Goal: Transaction & Acquisition: Purchase product/service

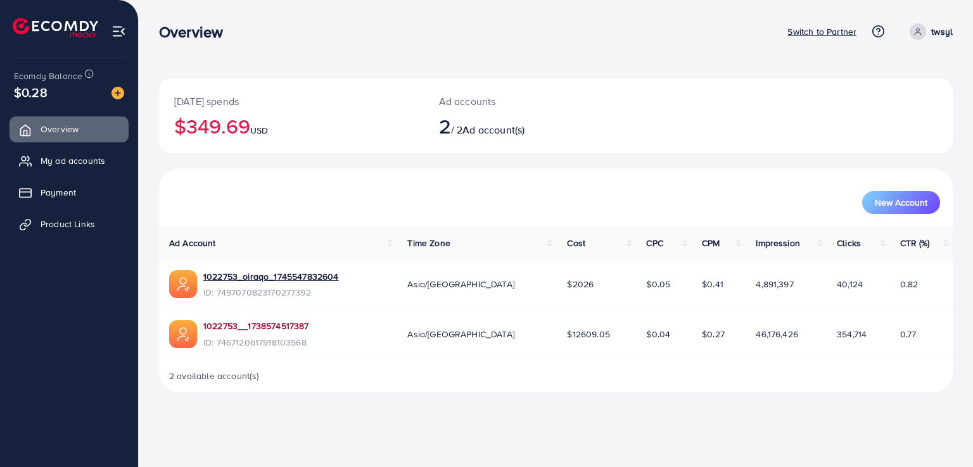
click at [287, 322] on link "1022753__1738574517387" at bounding box center [256, 326] width 106 height 13
click at [117, 95] on img at bounding box center [117, 93] width 13 height 13
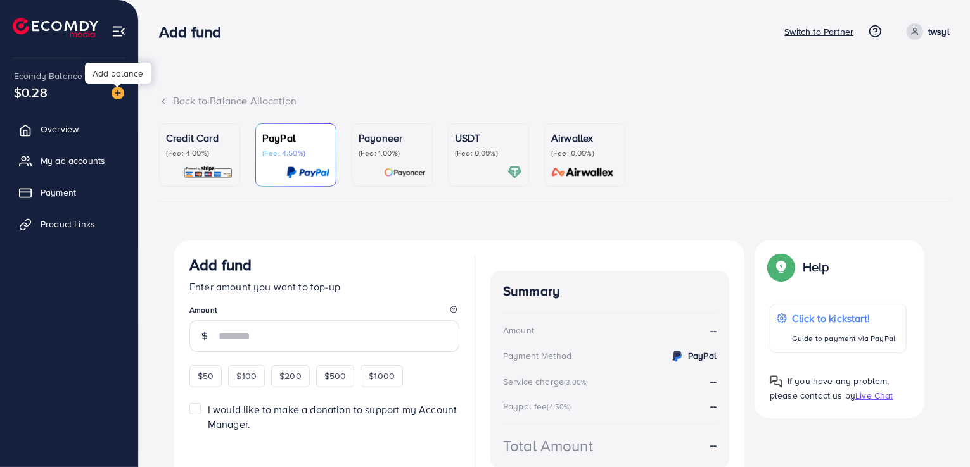
click at [114, 94] on img at bounding box center [117, 93] width 13 height 13
click at [202, 155] on p "(Fee: 4.00%)" at bounding box center [199, 153] width 67 height 10
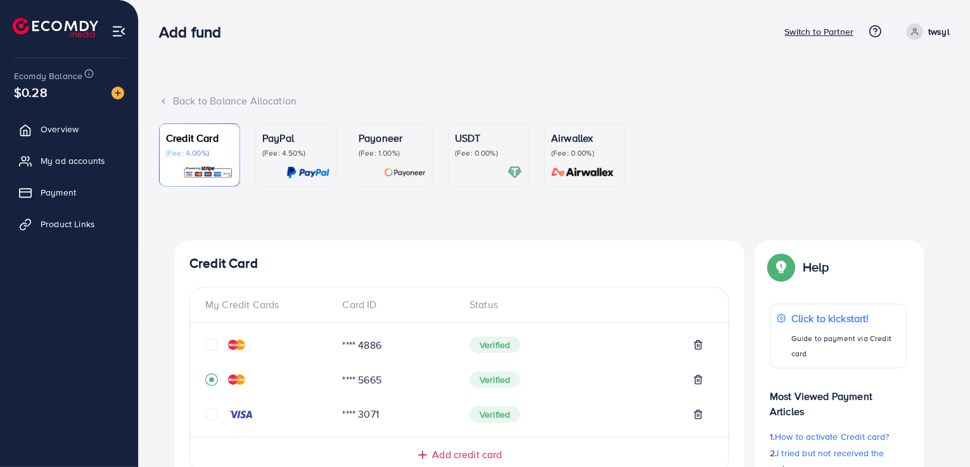
click at [212, 348] on icon "circle" at bounding box center [211, 345] width 13 height 13
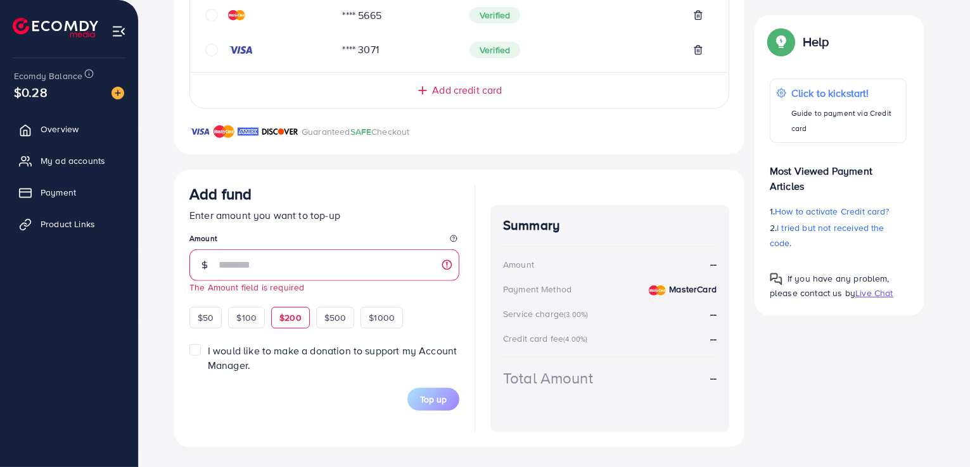
click at [291, 310] on div "$200" at bounding box center [290, 318] width 39 height 22
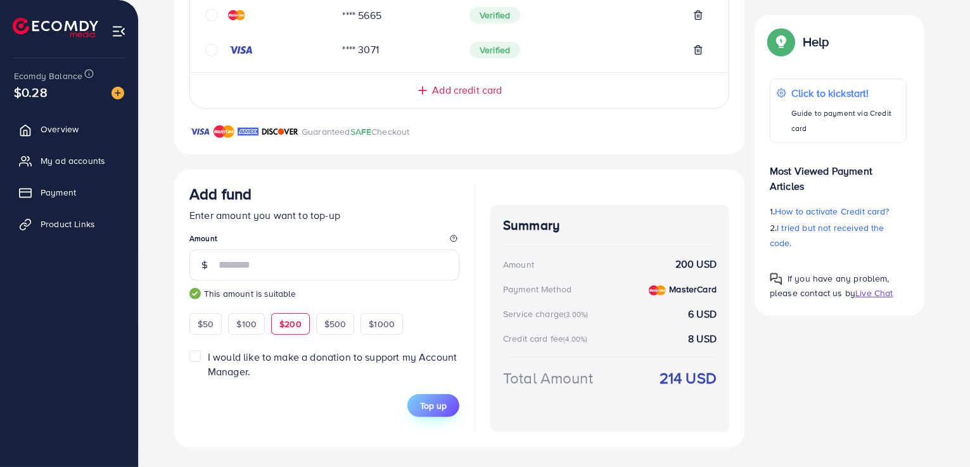
click at [429, 405] on span "Top up" at bounding box center [433, 406] width 27 height 13
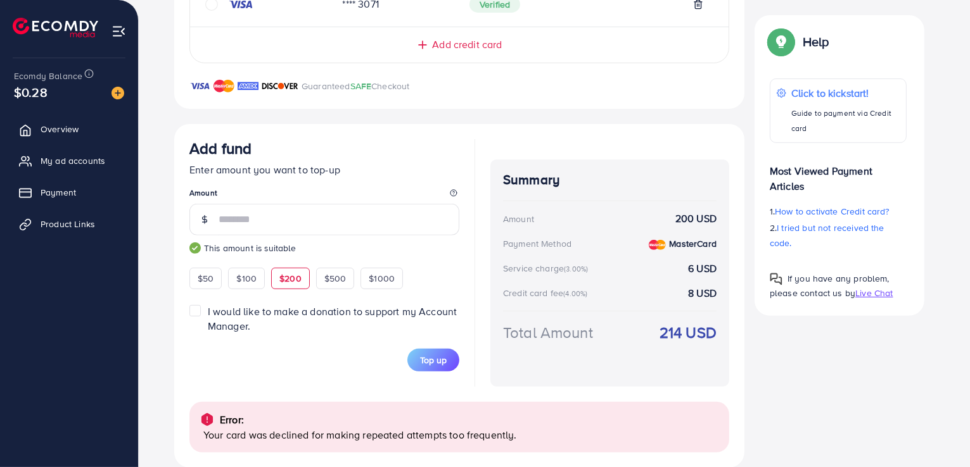
scroll to position [431, 0]
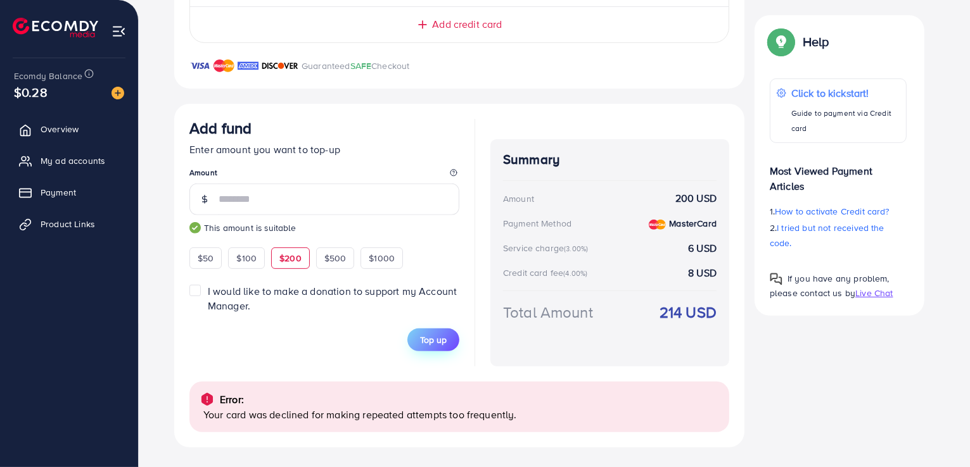
click at [439, 338] on span "Top up" at bounding box center [433, 340] width 27 height 13
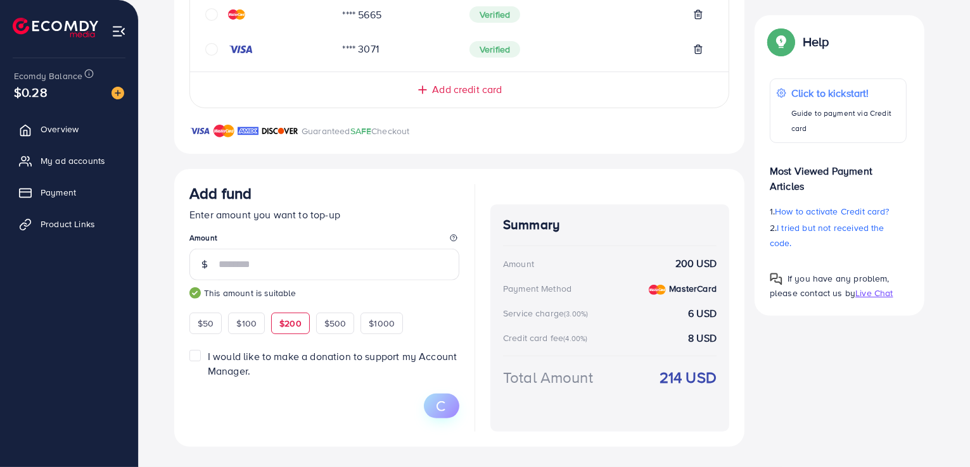
scroll to position [365, 0]
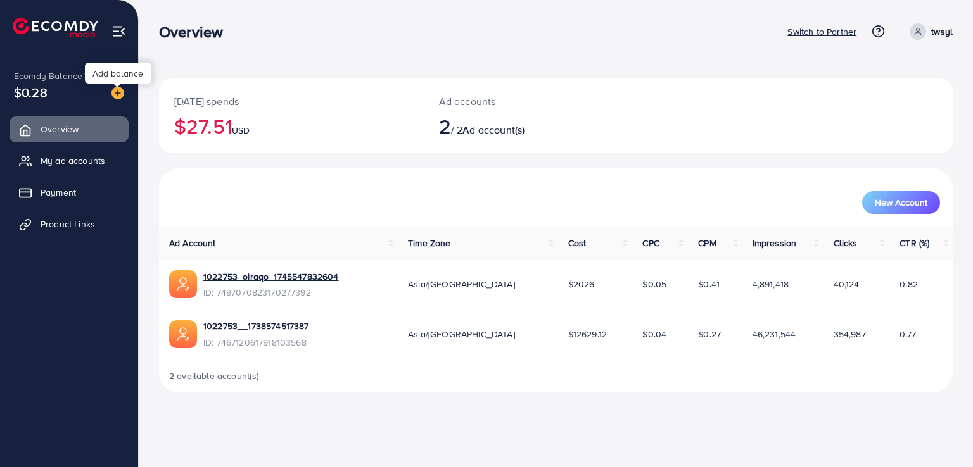
click at [118, 92] on img at bounding box center [117, 93] width 13 height 13
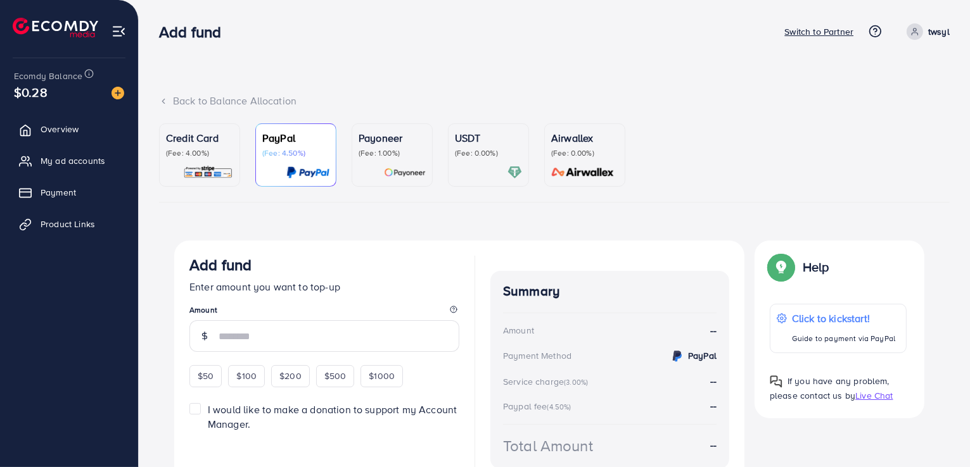
click at [209, 156] on p "(Fee: 4.00%)" at bounding box center [199, 153] width 67 height 10
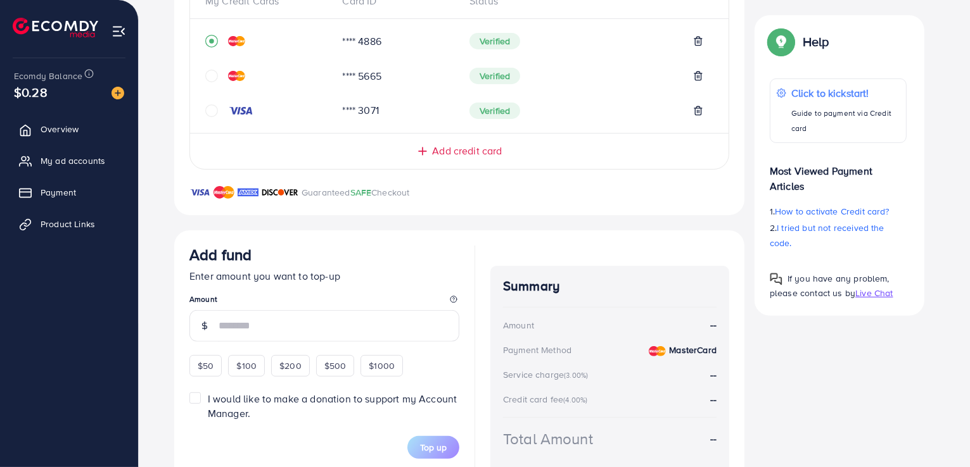
scroll to position [305, 0]
click at [251, 362] on span "$100" at bounding box center [246, 364] width 20 height 13
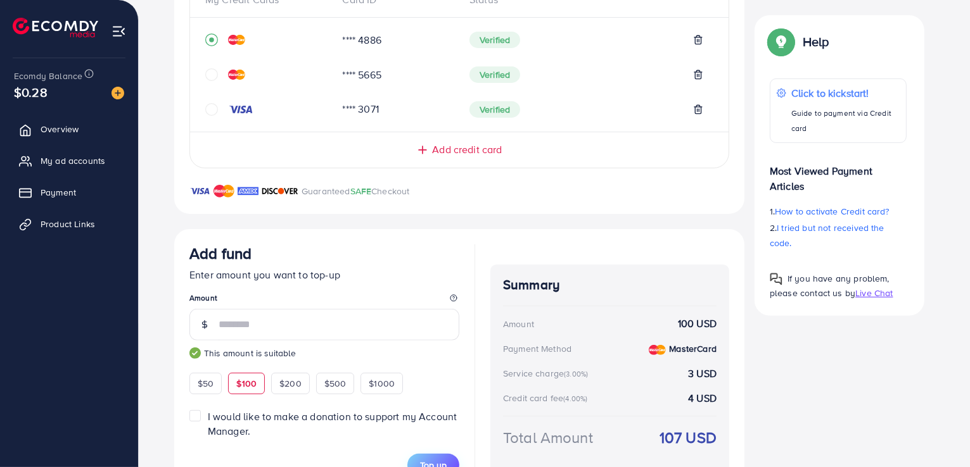
click at [426, 460] on span "Top up" at bounding box center [433, 465] width 27 height 13
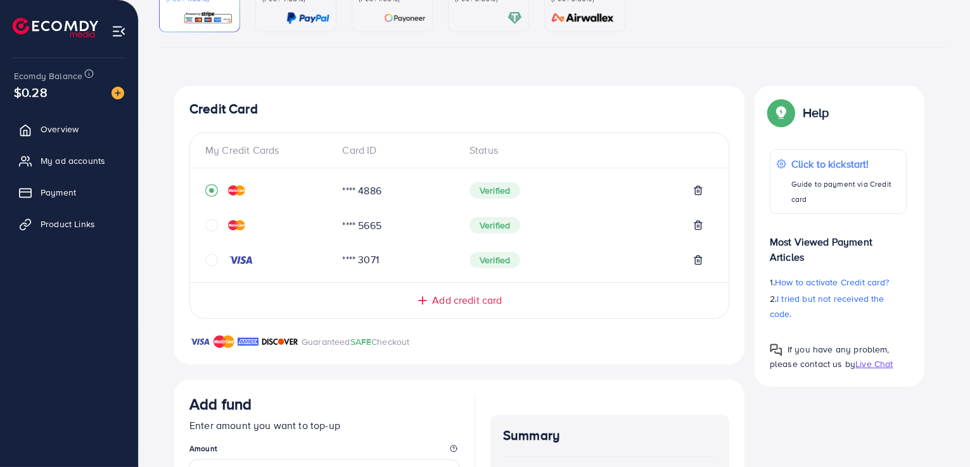
scroll to position [149, 0]
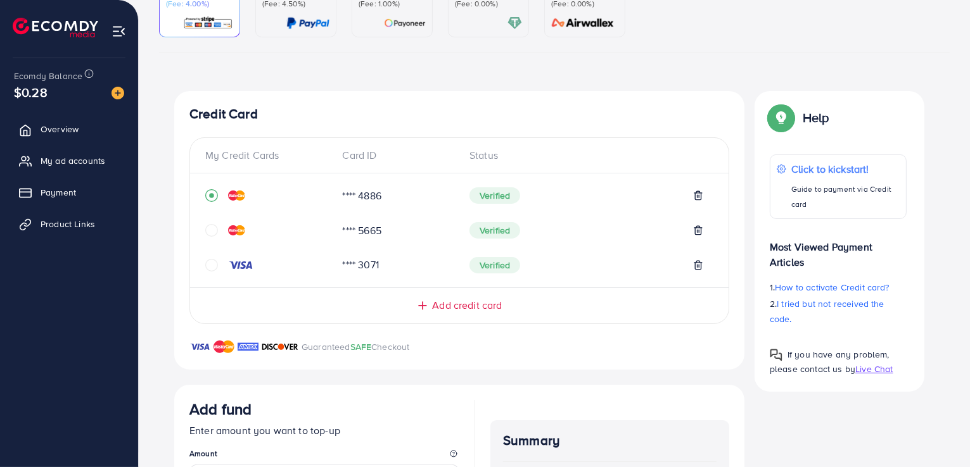
click at [210, 232] on icon "circle" at bounding box center [211, 230] width 13 height 13
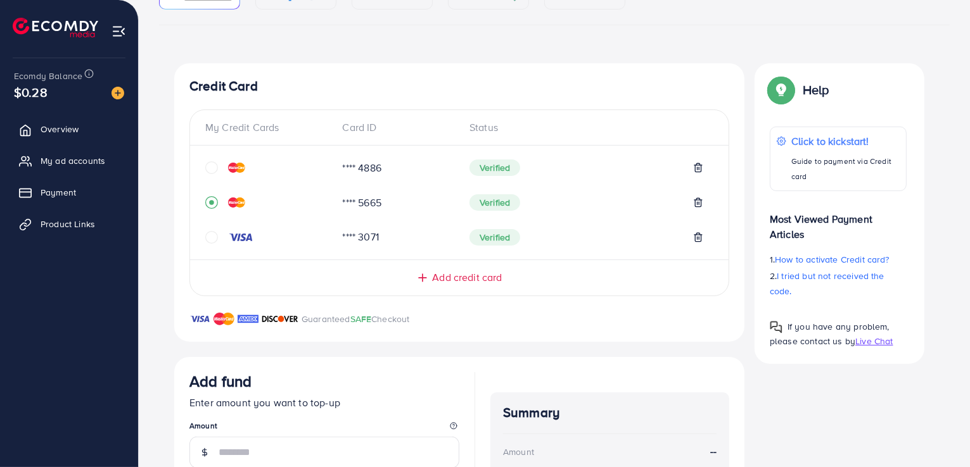
scroll to position [365, 0]
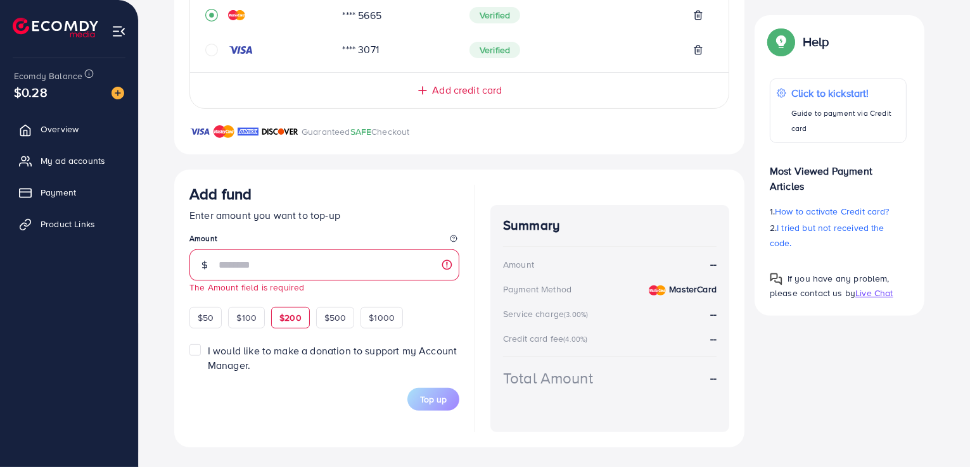
click at [291, 308] on div "$200" at bounding box center [290, 318] width 39 height 22
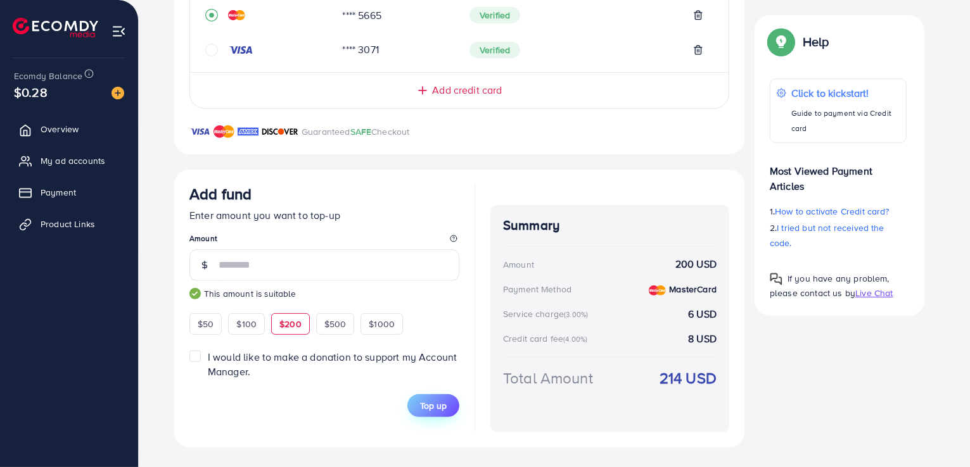
click at [428, 401] on span "Top up" at bounding box center [433, 406] width 27 height 13
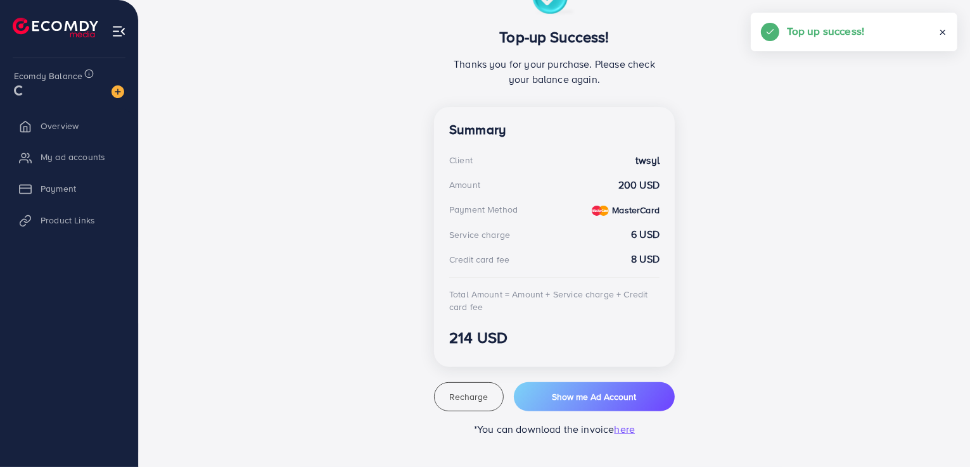
scroll to position [261, 0]
click at [51, 127] on span "Overview" at bounding box center [63, 129] width 38 height 13
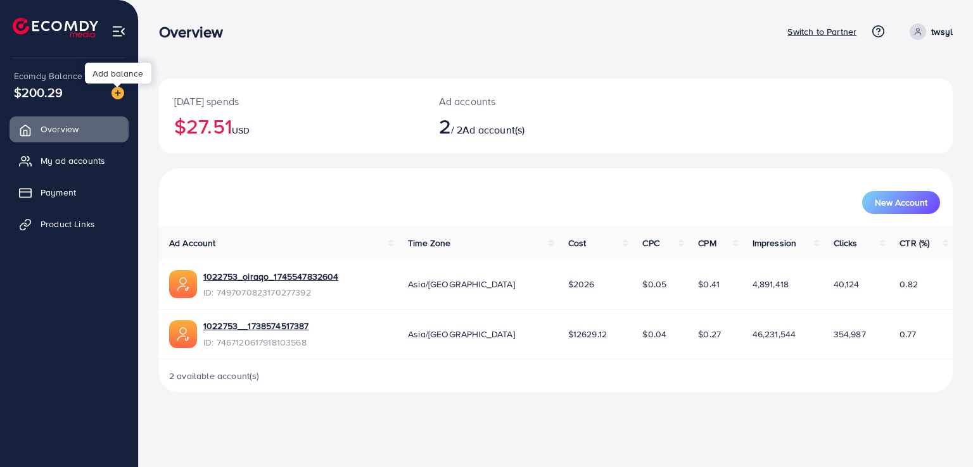
click at [117, 92] on img at bounding box center [117, 93] width 13 height 13
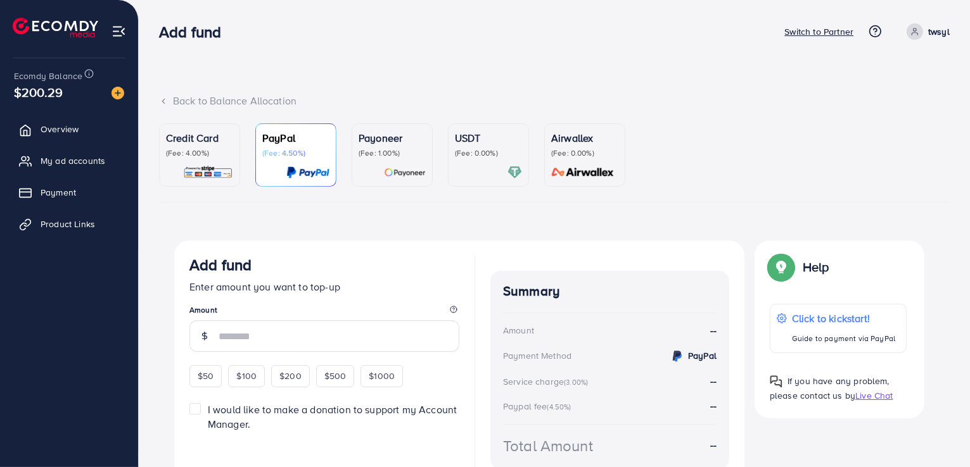
click at [200, 155] on p "(Fee: 4.00%)" at bounding box center [199, 153] width 67 height 10
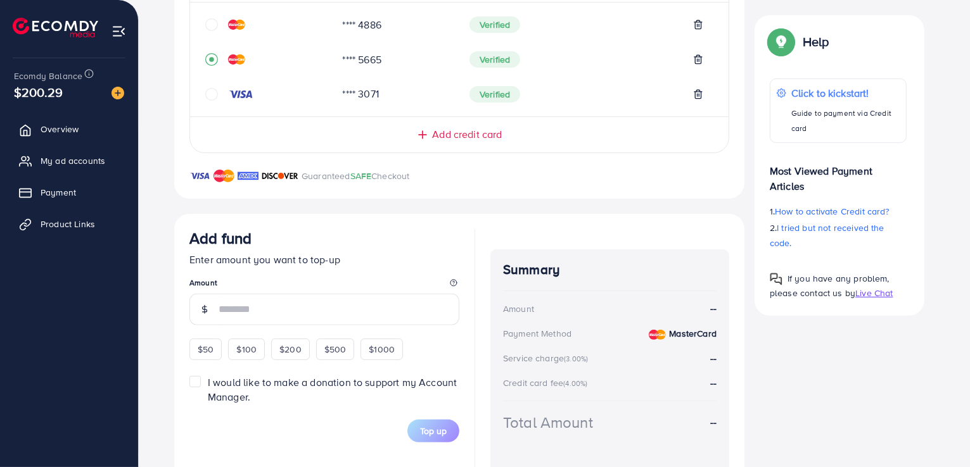
scroll to position [322, 0]
click at [242, 343] on span "$100" at bounding box center [246, 348] width 20 height 13
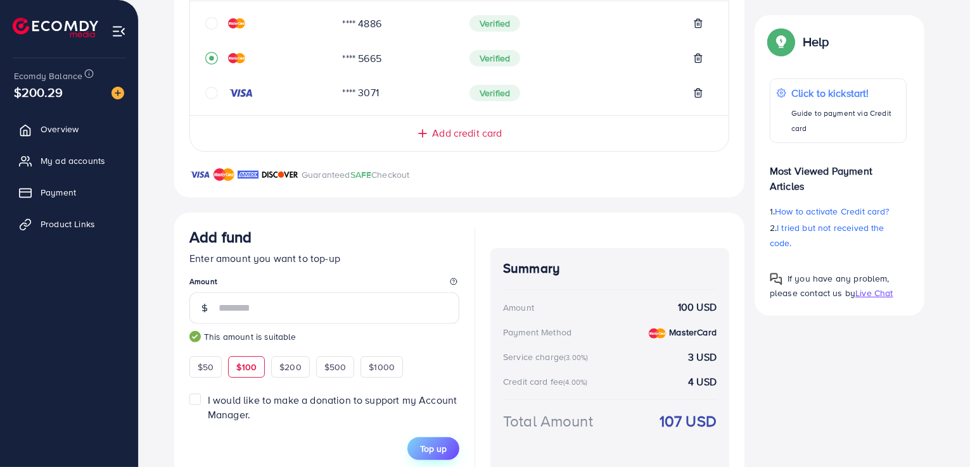
click at [434, 449] on span "Top up" at bounding box center [433, 449] width 27 height 13
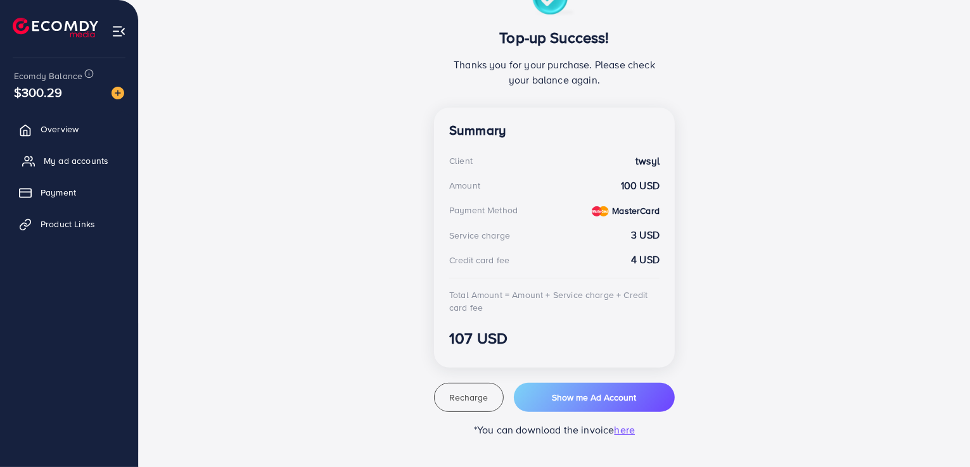
click at [84, 163] on span "My ad accounts" at bounding box center [76, 161] width 65 height 13
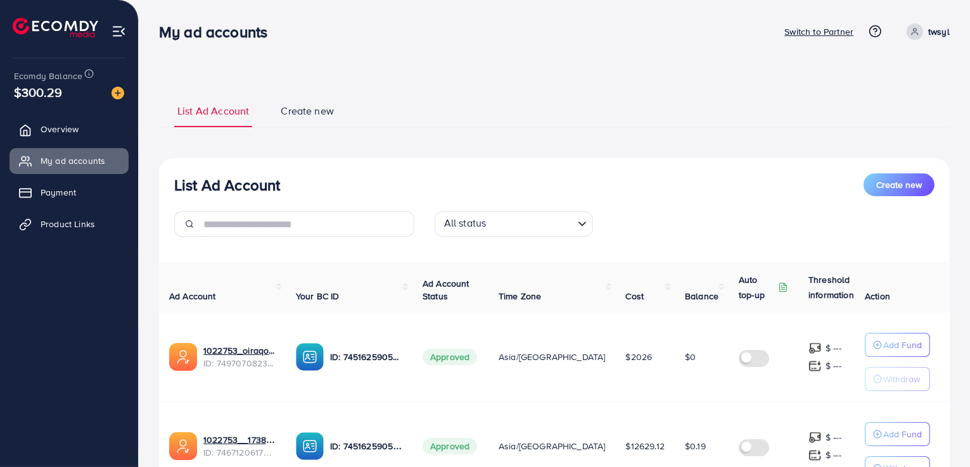
scroll to position [114, 0]
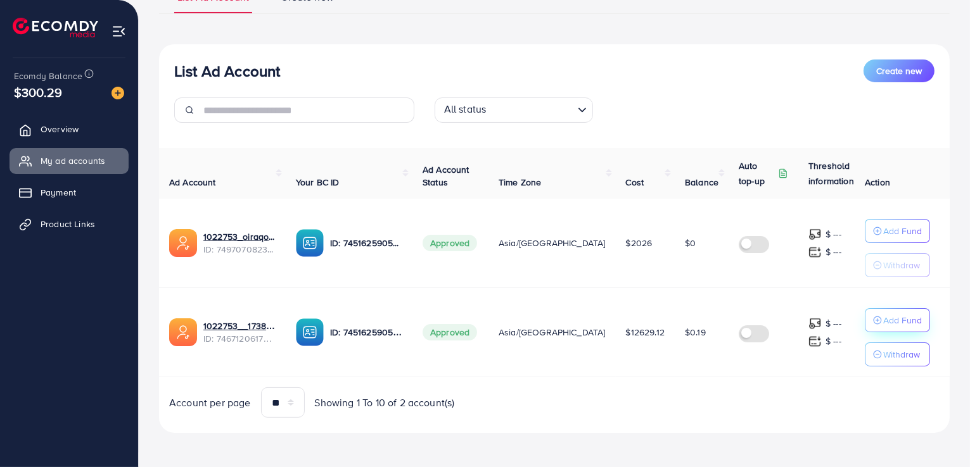
click at [920, 320] on button "Add Fund" at bounding box center [897, 320] width 65 height 24
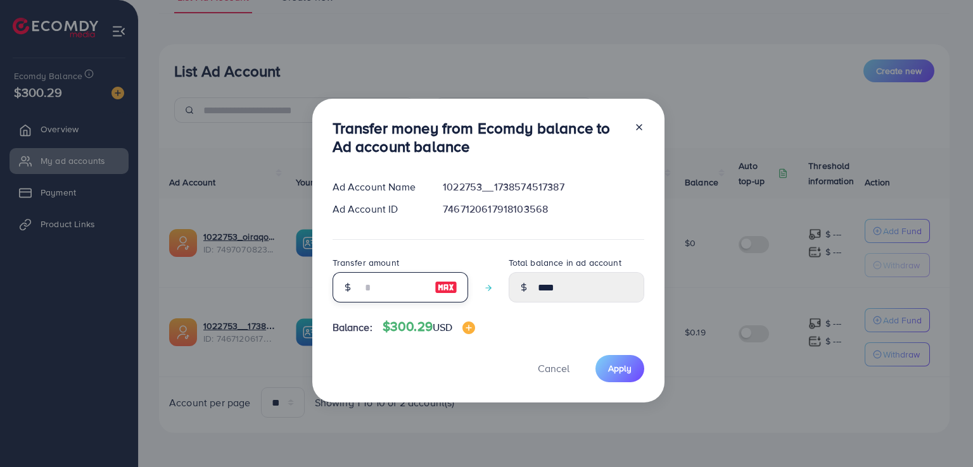
click at [383, 284] on input "number" at bounding box center [393, 287] width 63 height 30
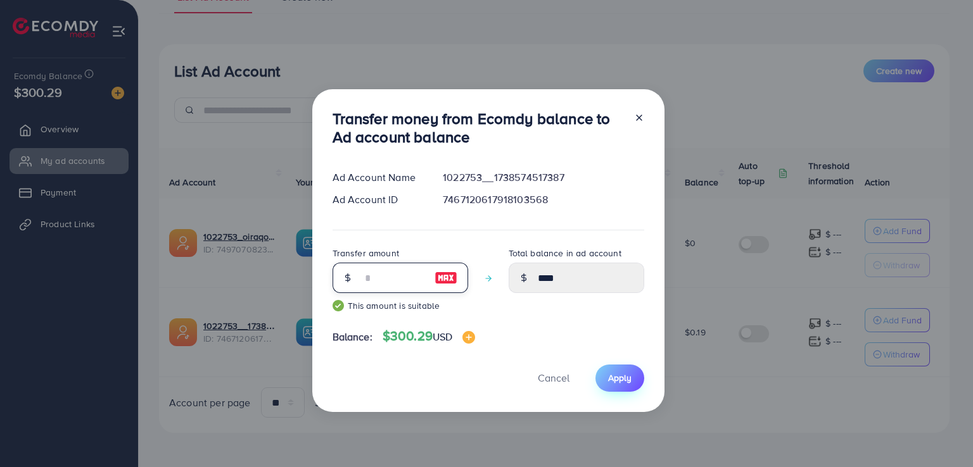
type input "***"
click at [613, 383] on span "Apply" at bounding box center [619, 378] width 23 height 13
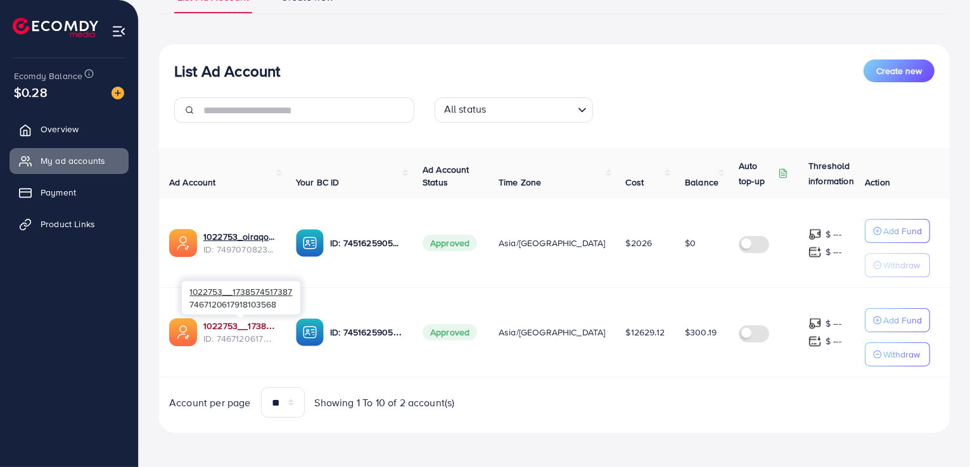
click at [238, 325] on link "1022753__1738574517387" at bounding box center [239, 326] width 72 height 13
